Goal: Check status: Check status

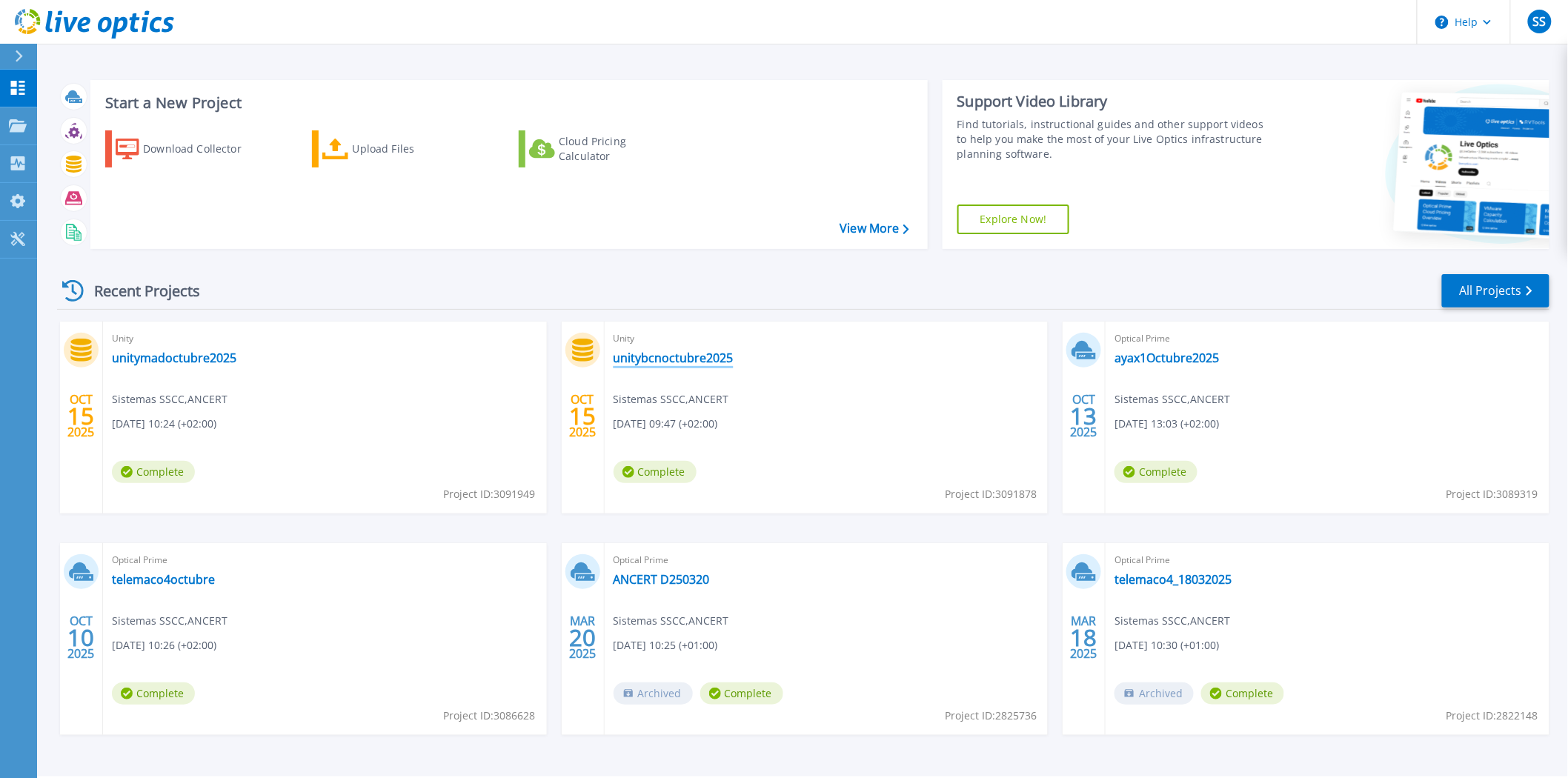
click at [689, 363] on link "unitybcnoctubre2025" at bounding box center [674, 357] width 120 height 15
